Goal: Transaction & Acquisition: Download file/media

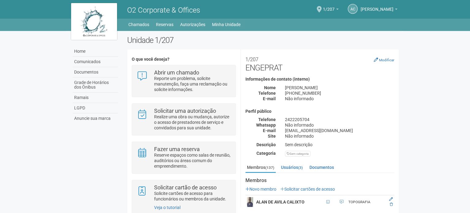
click at [317, 68] on h2 "1/207 ENGEPRAT" at bounding box center [319, 63] width 149 height 18
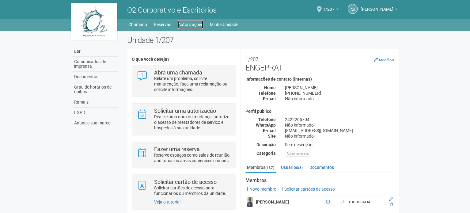
drag, startPoint x: 200, startPoint y: 22, endPoint x: 244, endPoint y: 74, distance: 68.6
click at [196, 24] on font "Autorizações" at bounding box center [190, 24] width 25 height 5
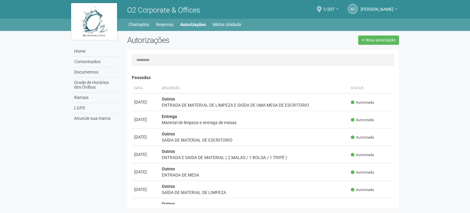
click at [322, 7] on span at bounding box center [319, 9] width 5 height 6
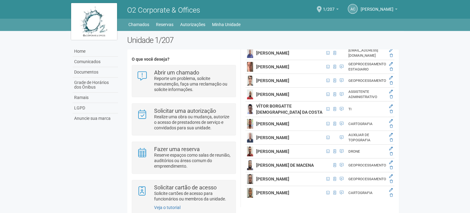
scroll to position [2513, 7]
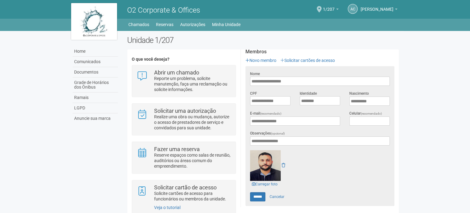
scroll to position [130, 7]
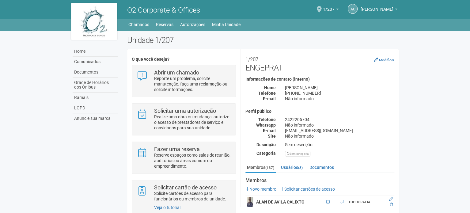
click at [62, 43] on body "Aguarde... O2 Corporate & Offices AC Andréa Cunha Andréa Cunha compras@engeprat…" at bounding box center [235, 106] width 470 height 213
click at [91, 54] on link "Home" at bounding box center [95, 51] width 45 height 10
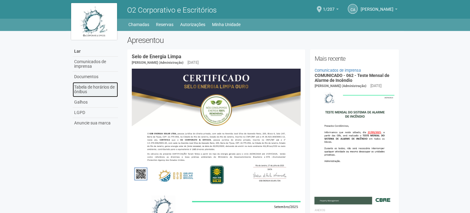
click at [88, 88] on font "Tabela de horários de ônibus" at bounding box center [94, 90] width 40 height 10
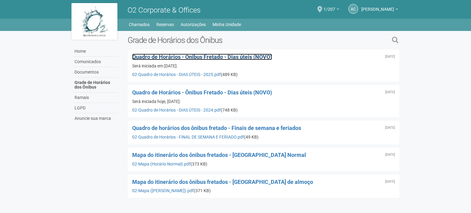
click at [194, 58] on span "Quadro de Horários - Ônibus Fretado - Dias úteis (NOVO)" at bounding box center [202, 57] width 140 height 6
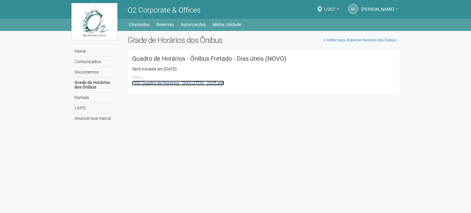
click at [181, 84] on link "02-Quadro de Horários - DIAS ÚTEIS - 2025.pdf" at bounding box center [178, 83] width 92 height 5
click at [322, 10] on span at bounding box center [319, 9] width 5 height 6
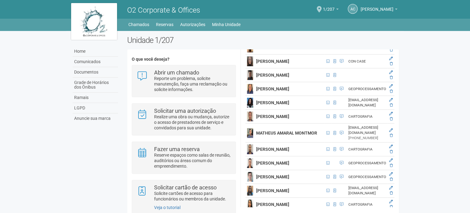
scroll to position [1379, 7]
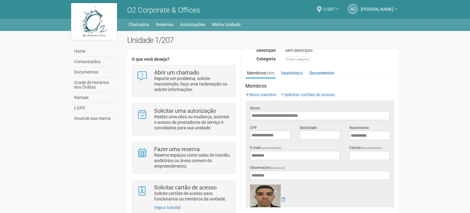
scroll to position [130, 7]
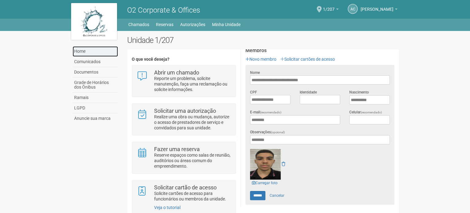
click at [79, 52] on link "Home" at bounding box center [95, 51] width 45 height 10
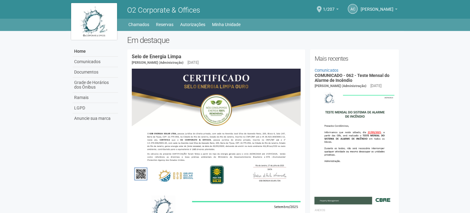
drag, startPoint x: 90, startPoint y: 112, endPoint x: 101, endPoint y: -1, distance: 113.6
click at [184, 40] on h2 "Em destaque" at bounding box center [263, 40] width 272 height 9
click at [427, 67] on body "Aguarde... O2 Corporate & Offices AC Andréa Cunha Andréa Cunha compras@engeprat…" at bounding box center [235, 106] width 470 height 213
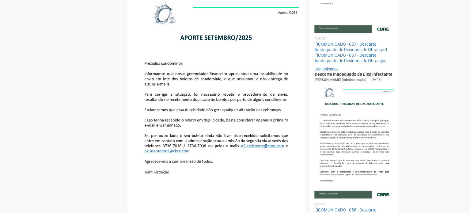
scroll to position [490, 0]
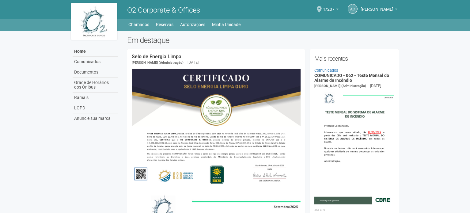
scroll to position [490, 0]
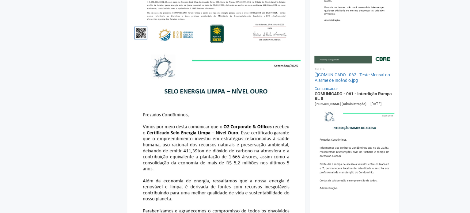
drag, startPoint x: 86, startPoint y: 77, endPoint x: 83, endPoint y: 5, distance: 72.4
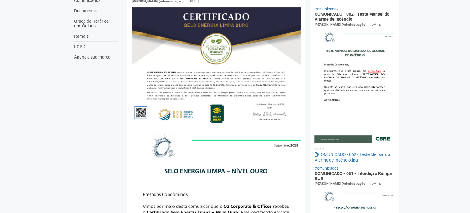
scroll to position [0, 0]
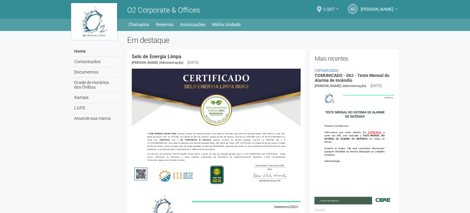
drag, startPoint x: 440, startPoint y: 101, endPoint x: 384, endPoint y: -37, distance: 148.7
click at [330, 5] on span "1/207" at bounding box center [329, 6] width 12 height 11
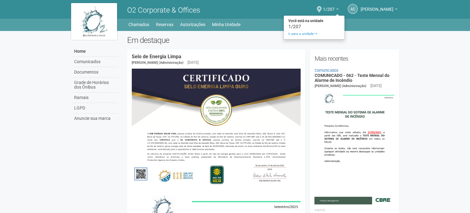
click at [325, 6] on div "AC Andréa Cunha Andréa Cunha compras@engeprat.com.br Meu perfil Alterar senha S…" at bounding box center [333, 9] width 134 height 17
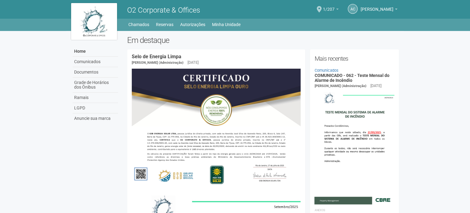
click at [333, 8] on span "1/207" at bounding box center [329, 6] width 12 height 11
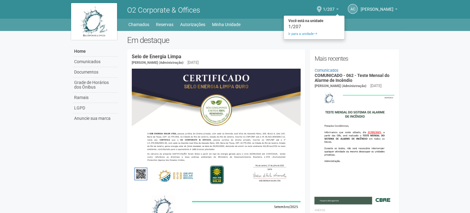
click at [322, 9] on span at bounding box center [319, 9] width 5 height 6
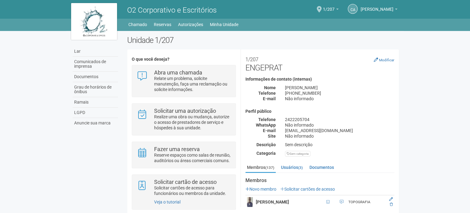
click at [424, 76] on body "Aguarde... O2 Corporativo e Escritórios CA [PERSON_NAME] [PERSON_NAME] [EMAIL_A…" at bounding box center [235, 106] width 470 height 213
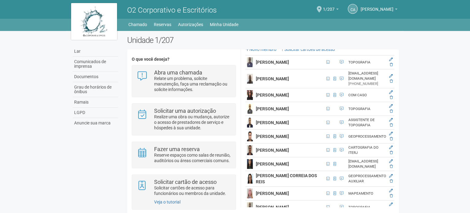
scroll to position [245, 0]
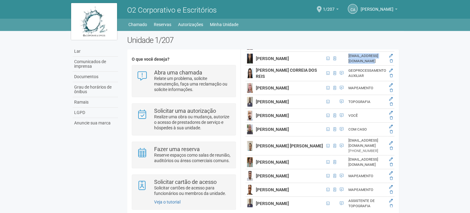
drag, startPoint x: 306, startPoint y: 112, endPoint x: 357, endPoint y: 112, distance: 50.9
click at [357, 63] on font "[EMAIL_ADDRESS][DOMAIN_NAME]" at bounding box center [363, 59] width 30 height 10
drag, startPoint x: 358, startPoint y: 112, endPoint x: 303, endPoint y: 116, distance: 54.7
click at [347, 66] on td "[EMAIL_ADDRESS][DOMAIN_NAME]" at bounding box center [367, 59] width 41 height 14
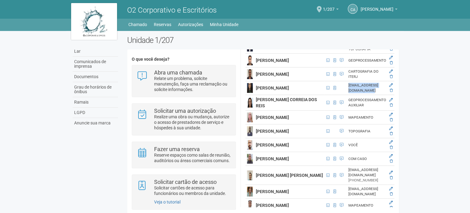
scroll to position [0, 0]
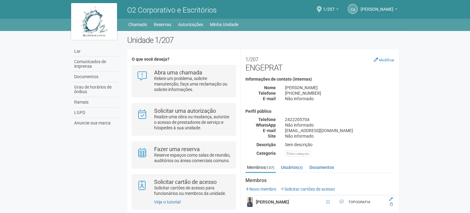
drag, startPoint x: 317, startPoint y: 122, endPoint x: 256, endPoint y: 2, distance: 134.9
click at [271, 38] on h2 "Unidade 1/207" at bounding box center [263, 40] width 272 height 9
click at [98, 52] on link "Lar" at bounding box center [95, 51] width 45 height 10
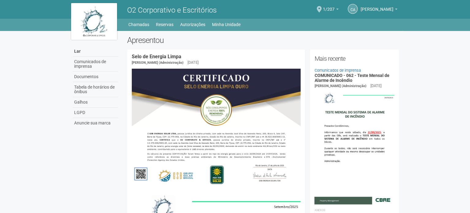
drag, startPoint x: 451, startPoint y: 121, endPoint x: 343, endPoint y: -37, distance: 191.3
